Goal: Information Seeking & Learning: Check status

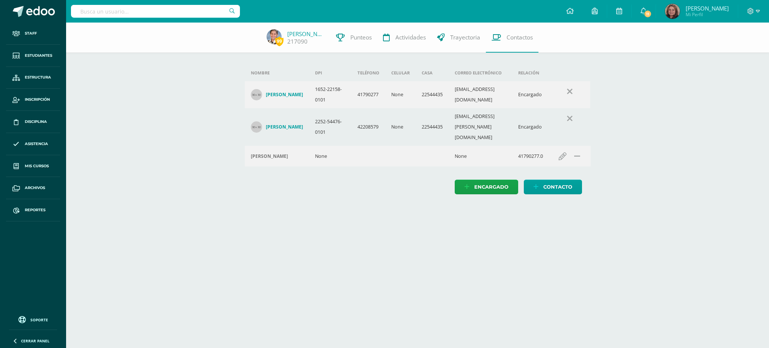
click at [195, 11] on input "text" at bounding box center [155, 11] width 169 height 13
type input "[PERSON_NAME]"
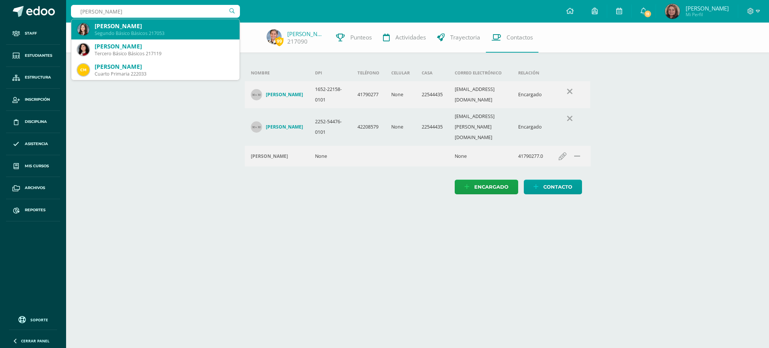
click at [160, 30] on div "Segundo Básico Básicos 217053" at bounding box center [164, 33] width 139 height 6
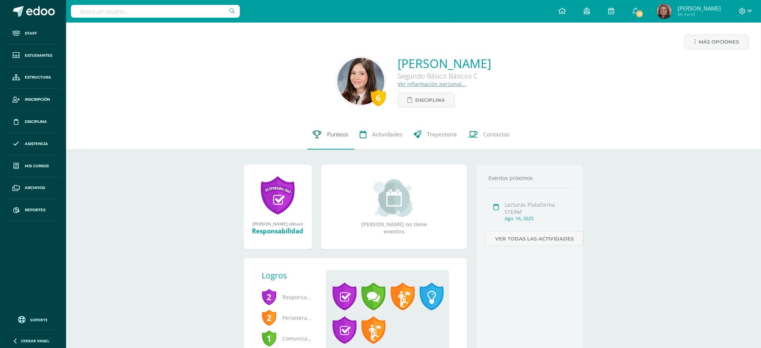
click at [341, 135] on span "Punteos" at bounding box center [337, 134] width 21 height 8
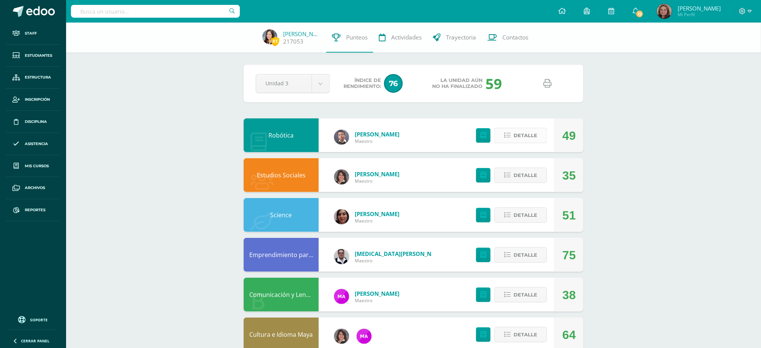
click at [516, 136] on span "Detalle" at bounding box center [526, 135] width 24 height 14
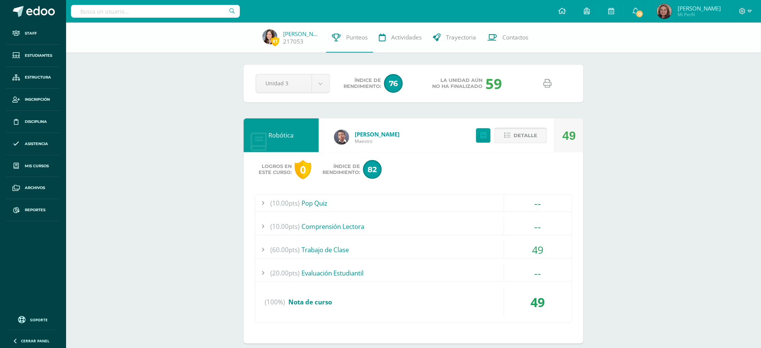
click at [508, 136] on icon at bounding box center [507, 135] width 6 height 6
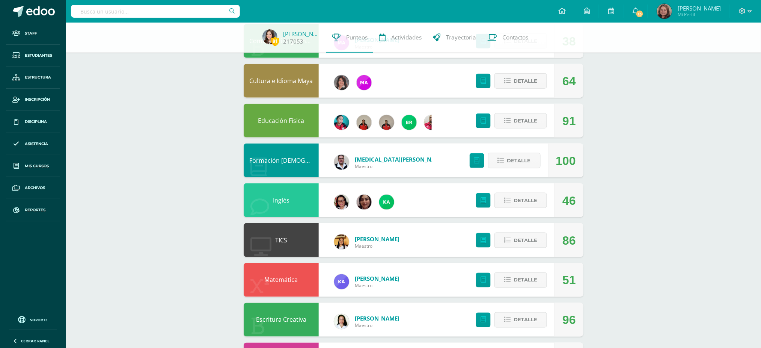
scroll to position [300, 0]
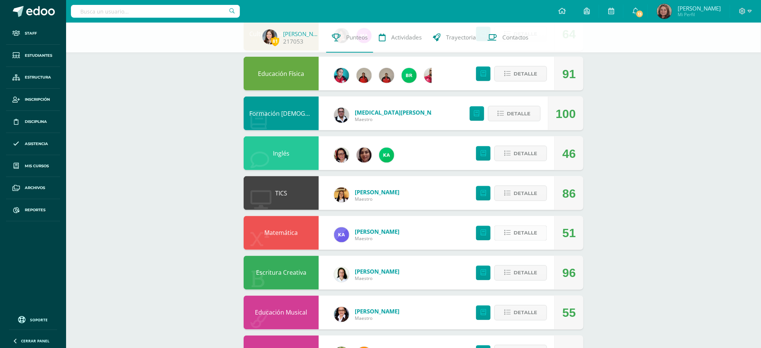
click at [517, 231] on span "Detalle" at bounding box center [526, 233] width 24 height 14
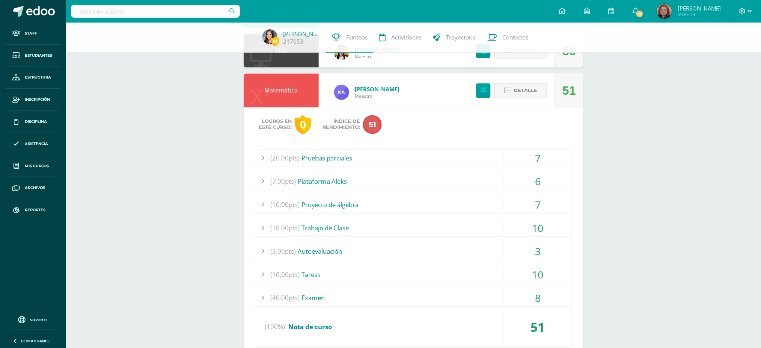
scroll to position [451, 0]
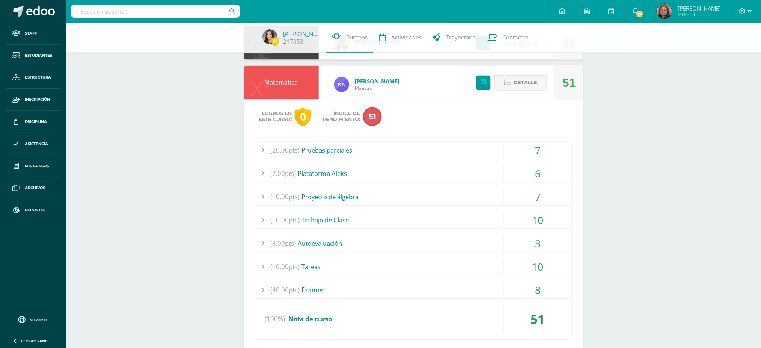
click at [538, 150] on div "7" at bounding box center [538, 150] width 68 height 17
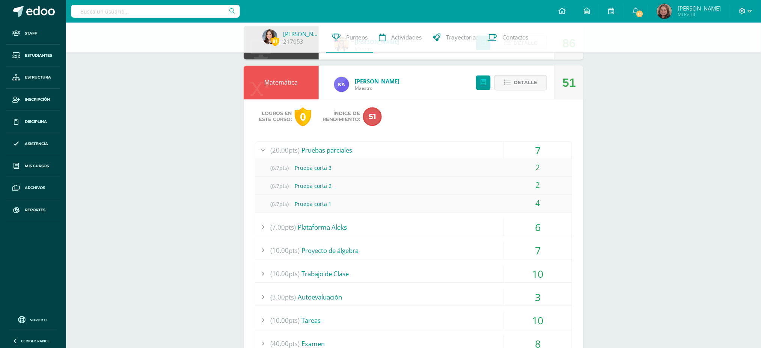
click at [539, 228] on div "6" at bounding box center [538, 227] width 68 height 17
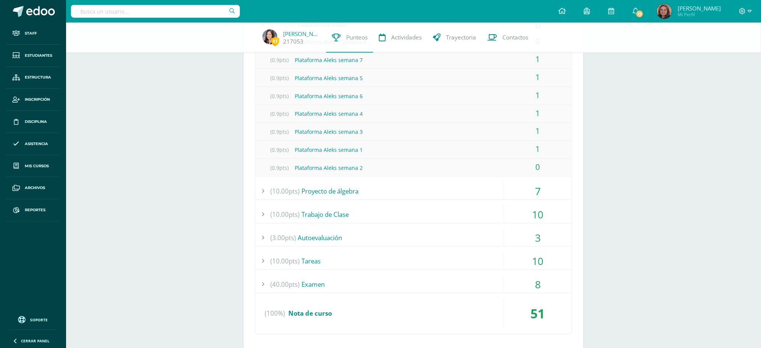
scroll to position [601, 0]
click at [540, 196] on div "7" at bounding box center [538, 190] width 68 height 17
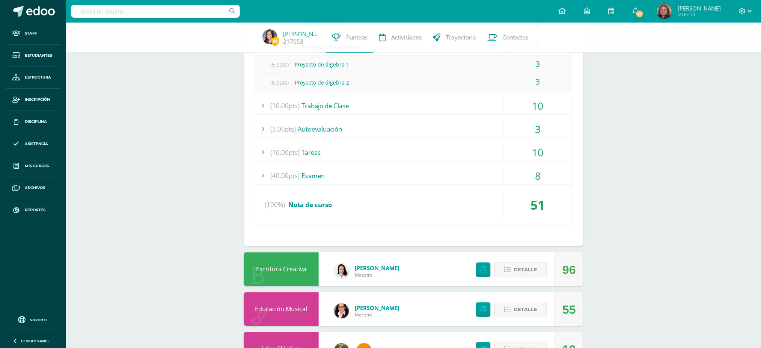
click at [542, 109] on div "10" at bounding box center [538, 105] width 68 height 17
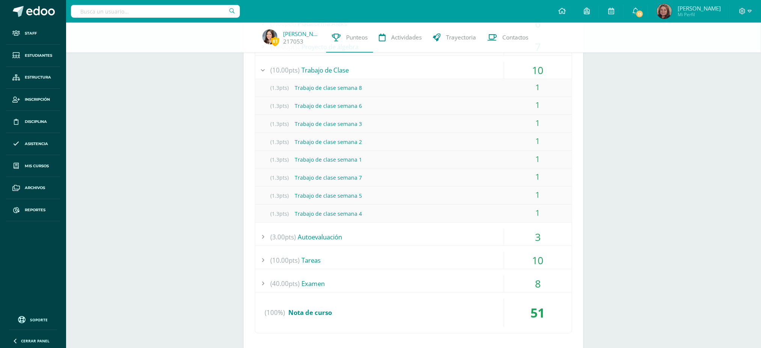
click at [539, 286] on div "8" at bounding box center [538, 283] width 68 height 17
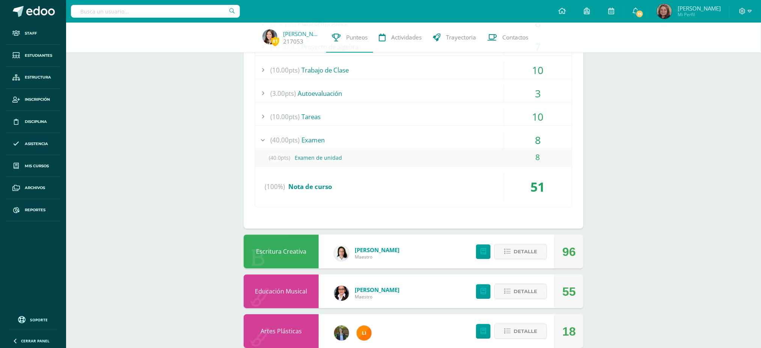
click at [545, 160] on div "8" at bounding box center [538, 157] width 68 height 17
click at [537, 160] on div "8" at bounding box center [538, 157] width 68 height 17
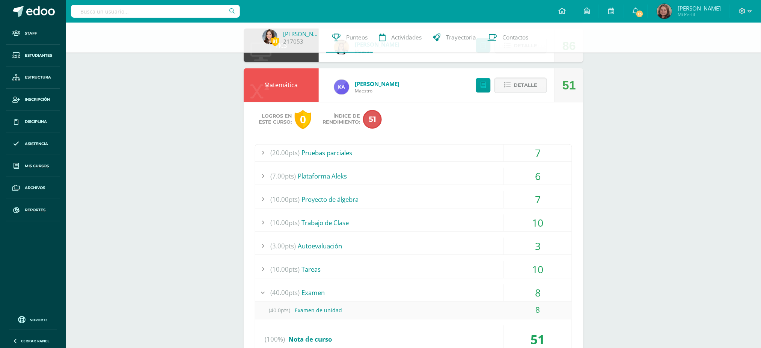
scroll to position [451, 0]
